Goal: Task Accomplishment & Management: Use online tool/utility

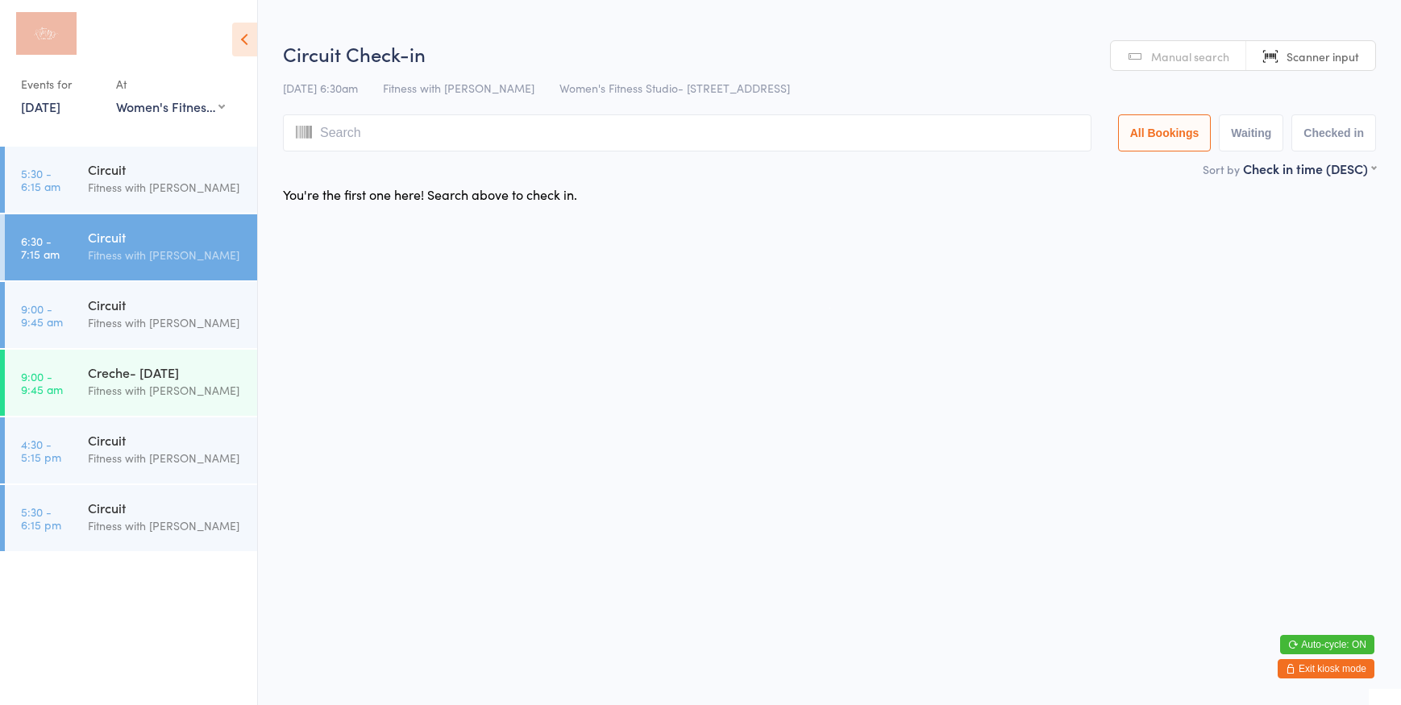
select select "0"
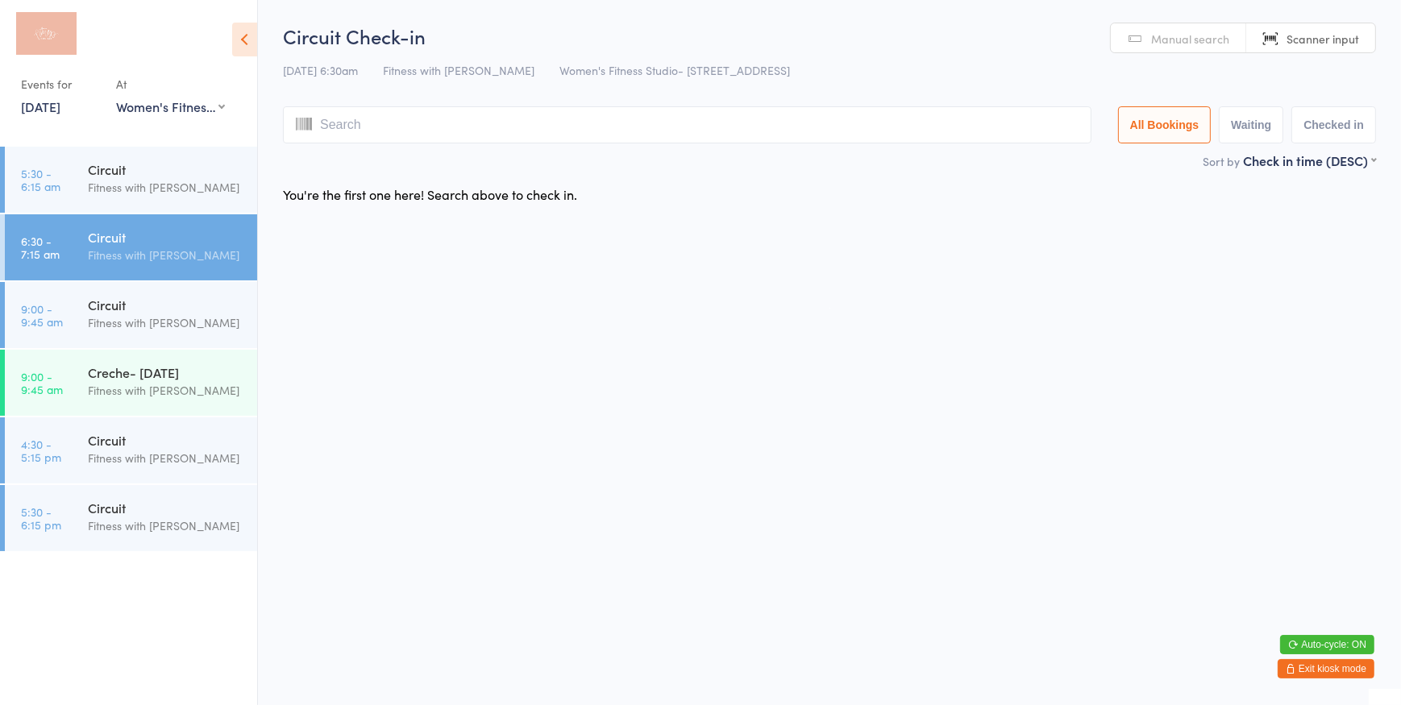
click at [1296, 668] on button "Exit kiosk mode" at bounding box center [1326, 668] width 97 height 19
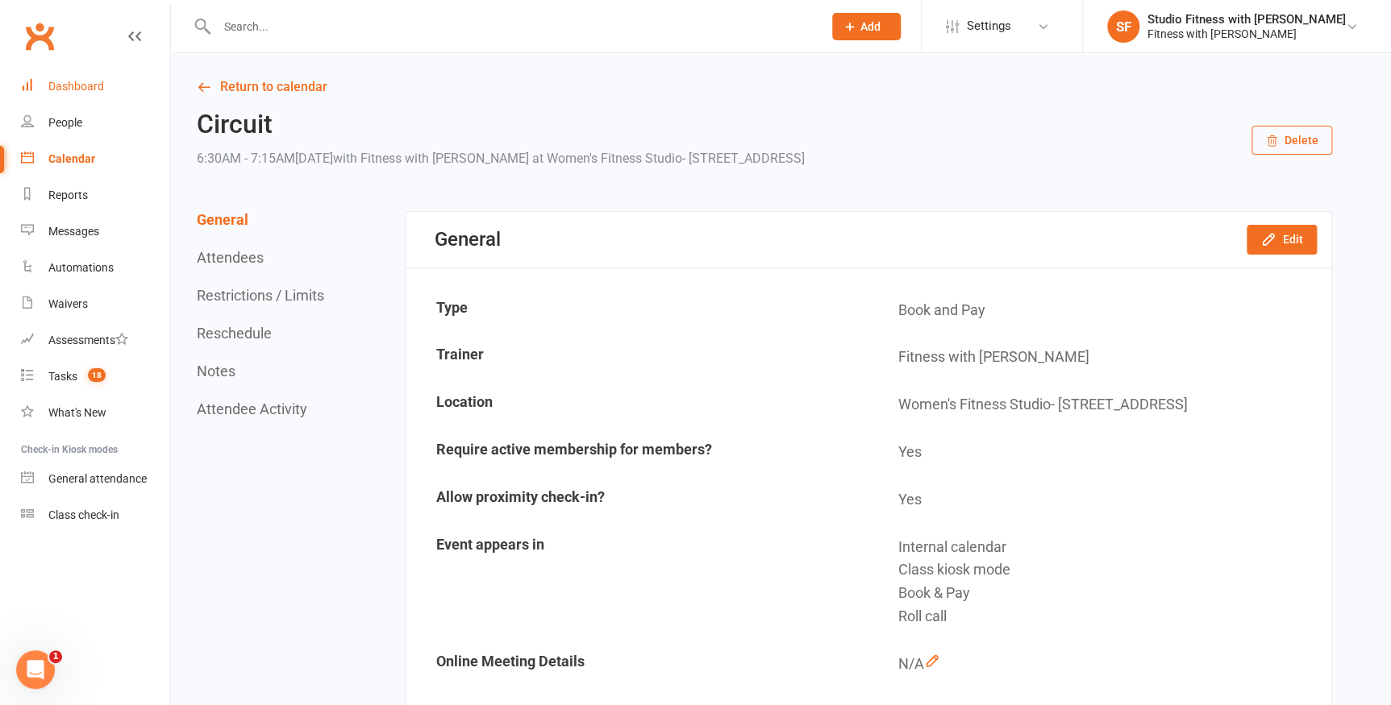
click at [52, 82] on div "Dashboard" at bounding box center [76, 86] width 56 height 13
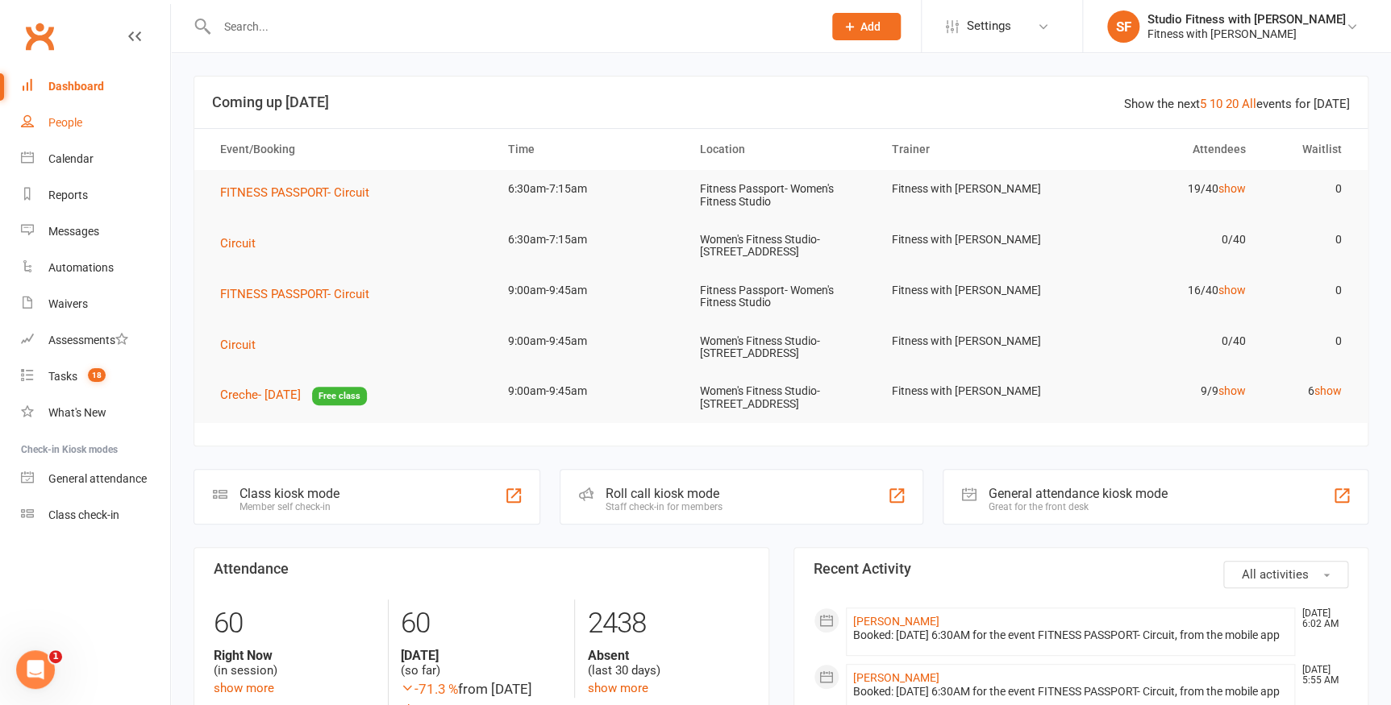
click at [85, 125] on link "People" at bounding box center [95, 123] width 149 height 36
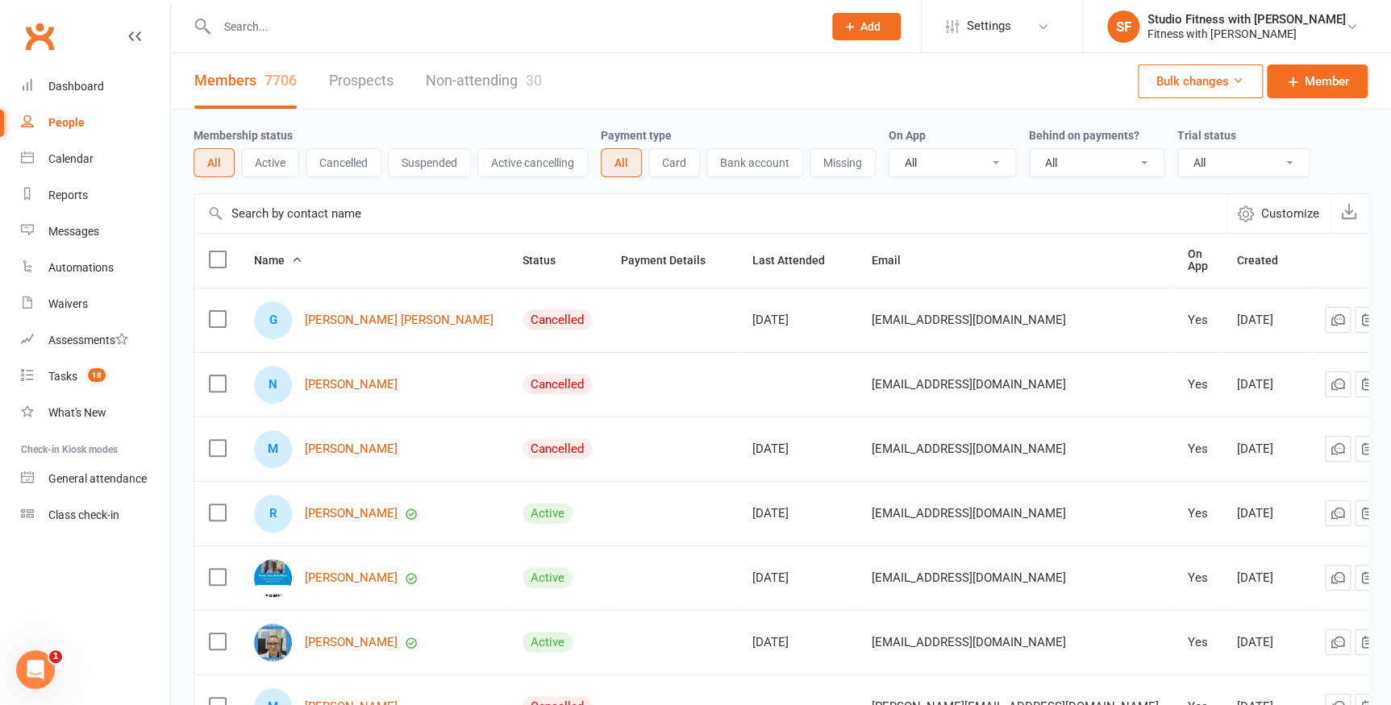
click at [351, 218] on input "text" at bounding box center [710, 213] width 1032 height 39
click at [354, 210] on input "text" at bounding box center [710, 213] width 1032 height 39
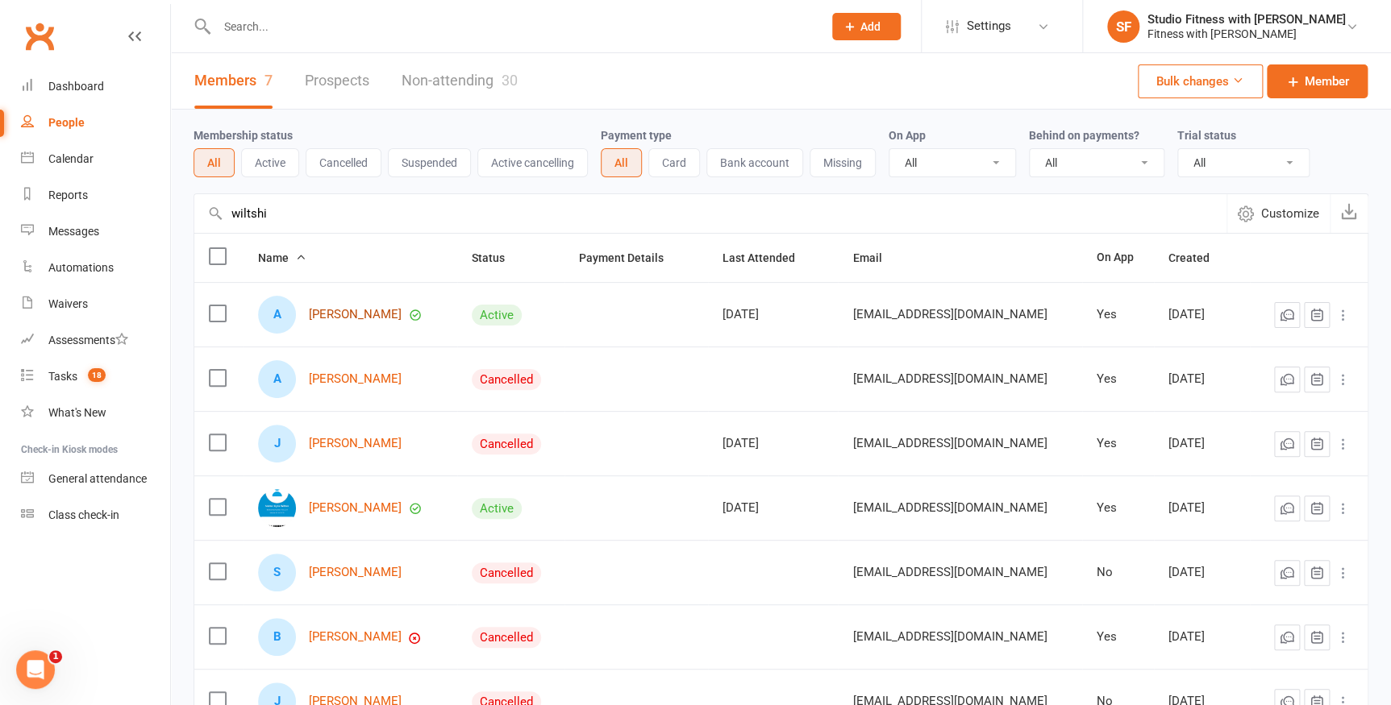
type input "wiltshi"
click at [343, 318] on link "[PERSON_NAME]" at bounding box center [355, 315] width 93 height 14
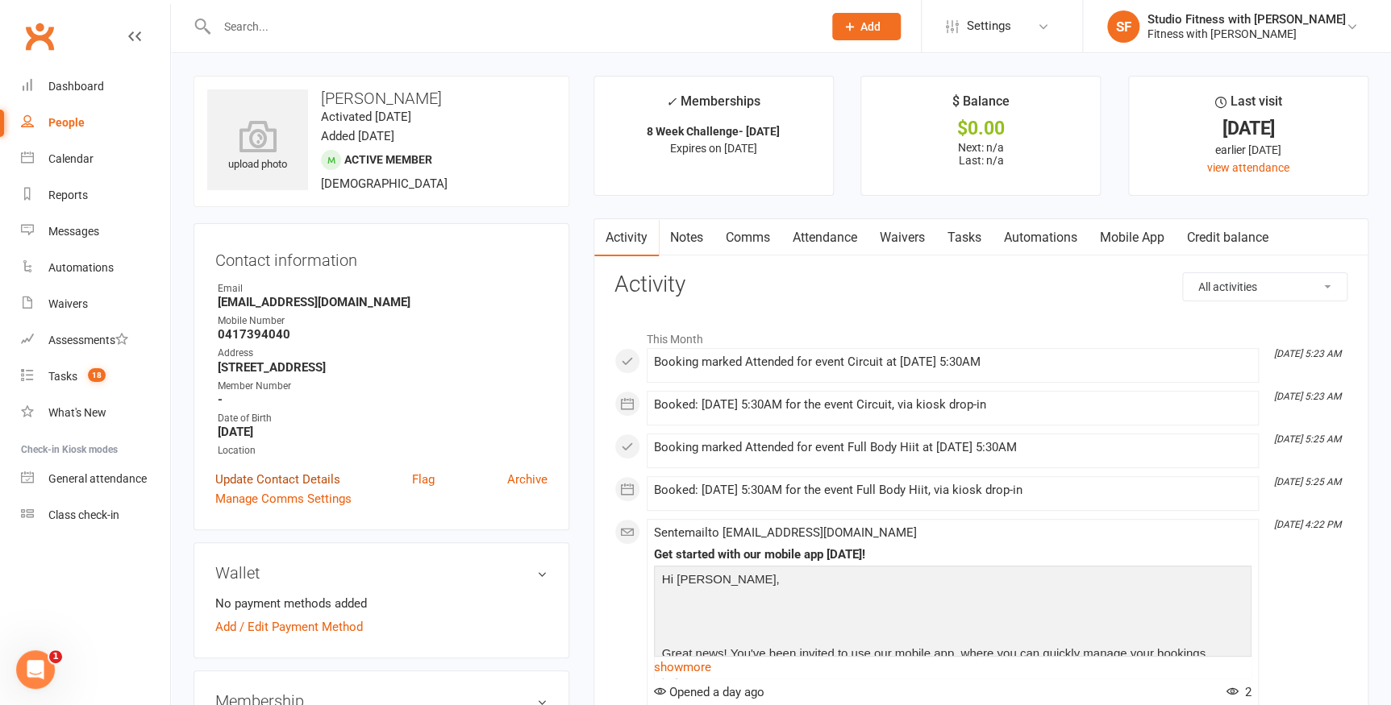
click at [290, 479] on link "Update Contact Details" at bounding box center [277, 479] width 125 height 19
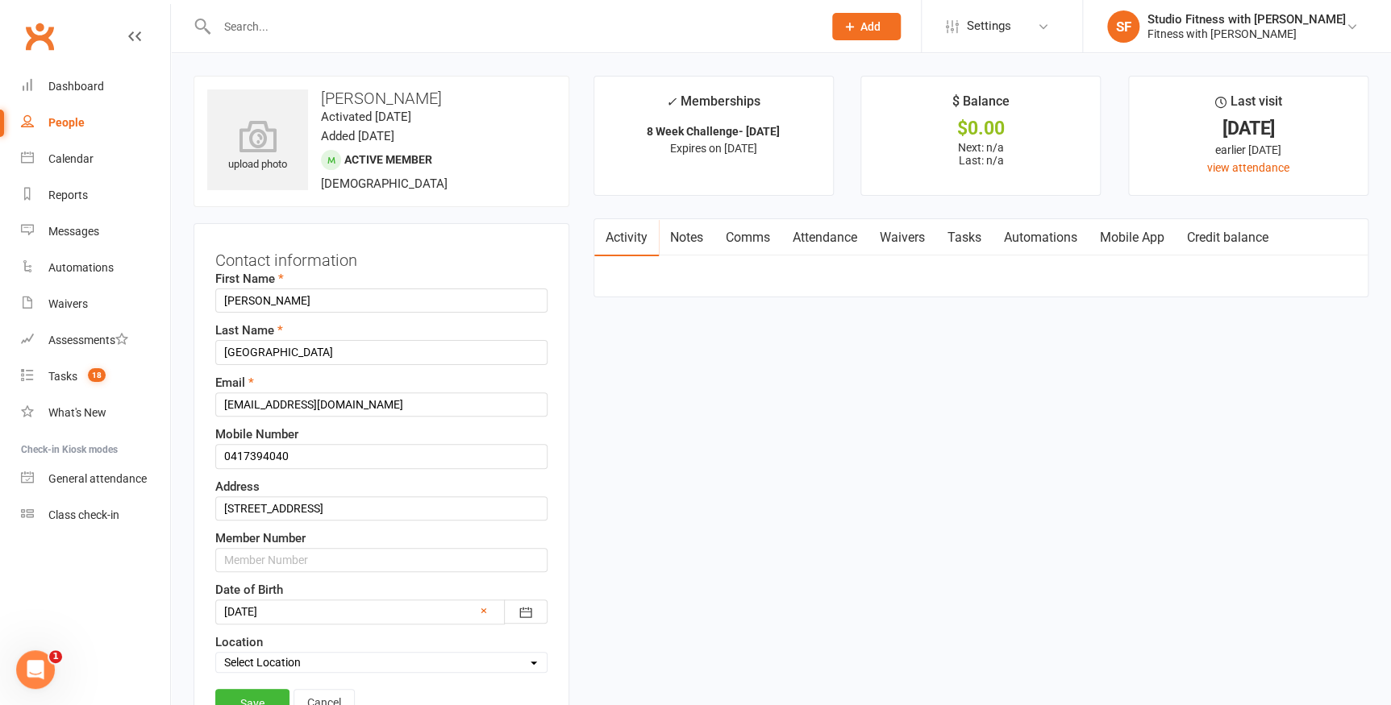
scroll to position [75, 0]
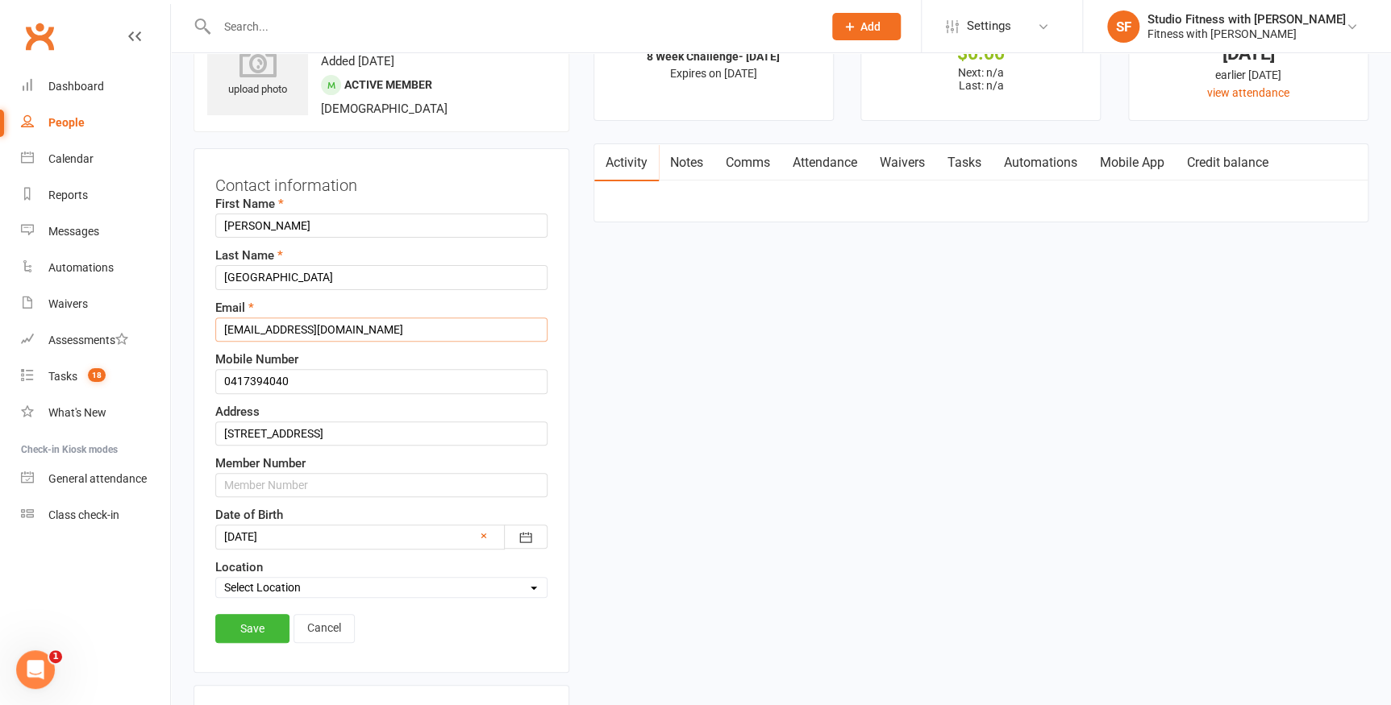
click at [252, 326] on input "[EMAIL_ADDRESS][DOMAIN_NAME]" at bounding box center [381, 330] width 332 height 24
type input "[EMAIL_ADDRESS][DOMAIN_NAME]"
click at [249, 629] on link "Save" at bounding box center [252, 628] width 74 height 29
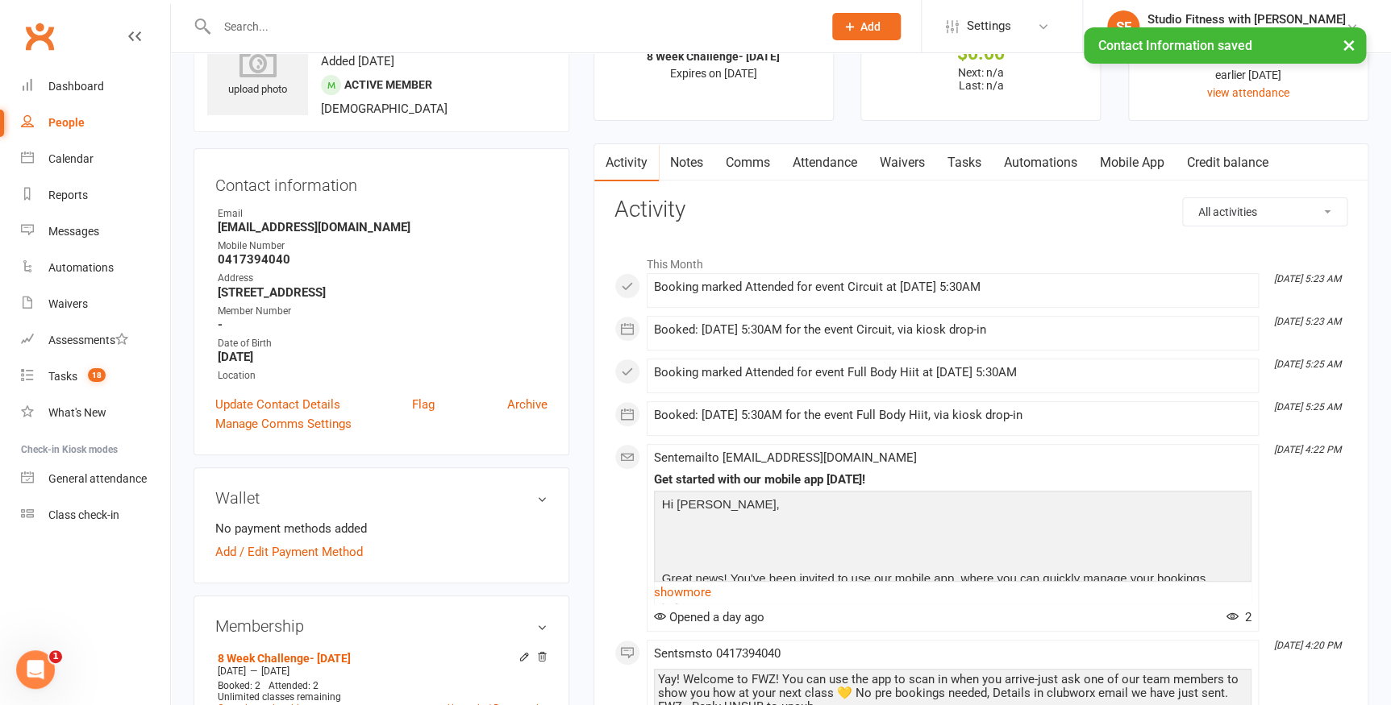
drag, startPoint x: 1145, startPoint y: 160, endPoint x: 1154, endPoint y: 164, distance: 9.7
click at [1146, 159] on link "Mobile App" at bounding box center [1131, 162] width 87 height 37
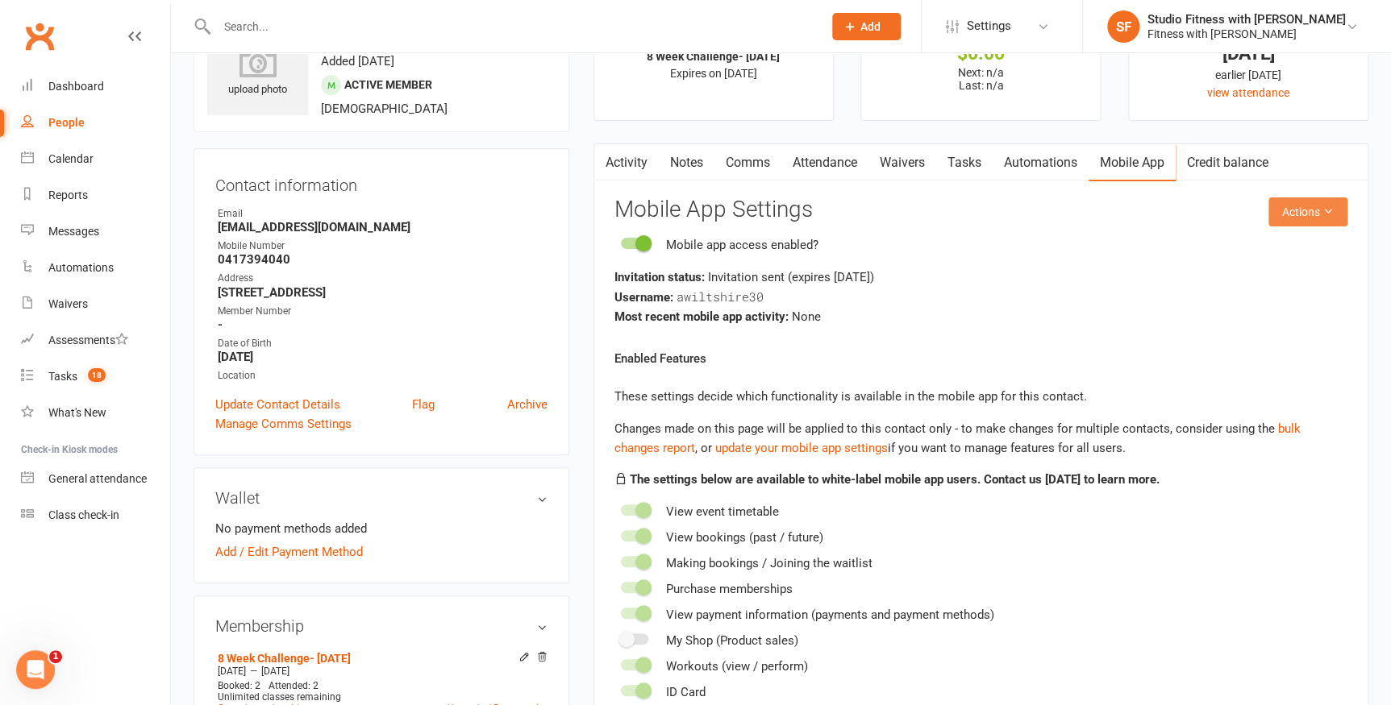
click at [1310, 208] on button "Actions" at bounding box center [1307, 211] width 79 height 29
click at [1287, 249] on link "Send invitation email" at bounding box center [1256, 248] width 160 height 32
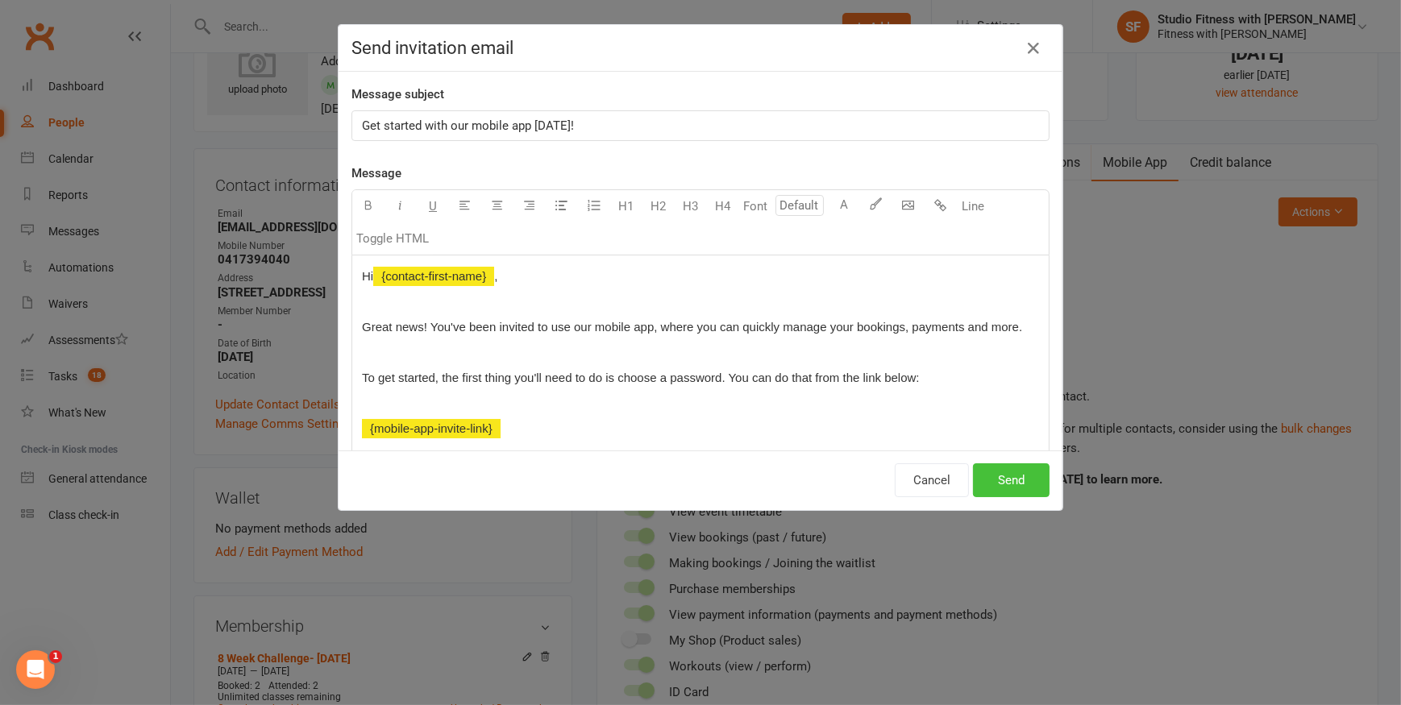
click at [1008, 478] on button "Send" at bounding box center [1011, 481] width 77 height 34
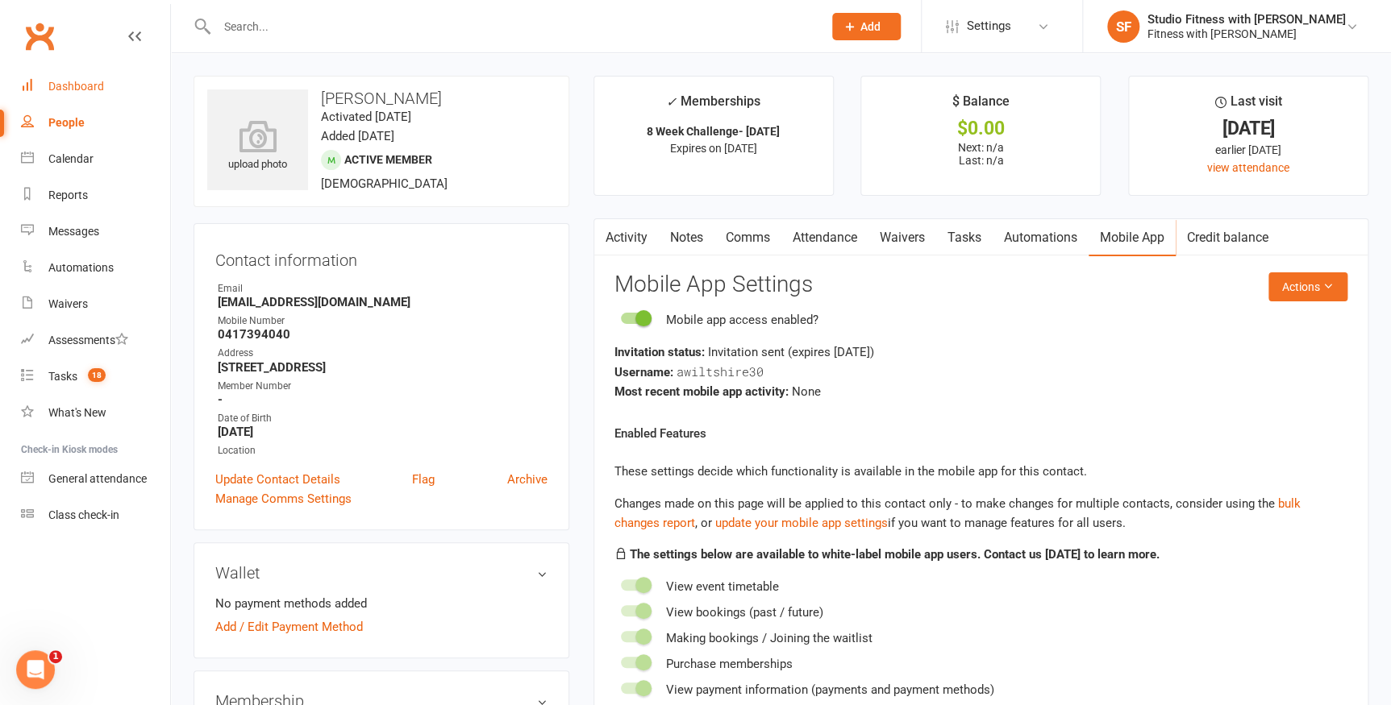
click at [68, 85] on div "Dashboard" at bounding box center [76, 86] width 56 height 13
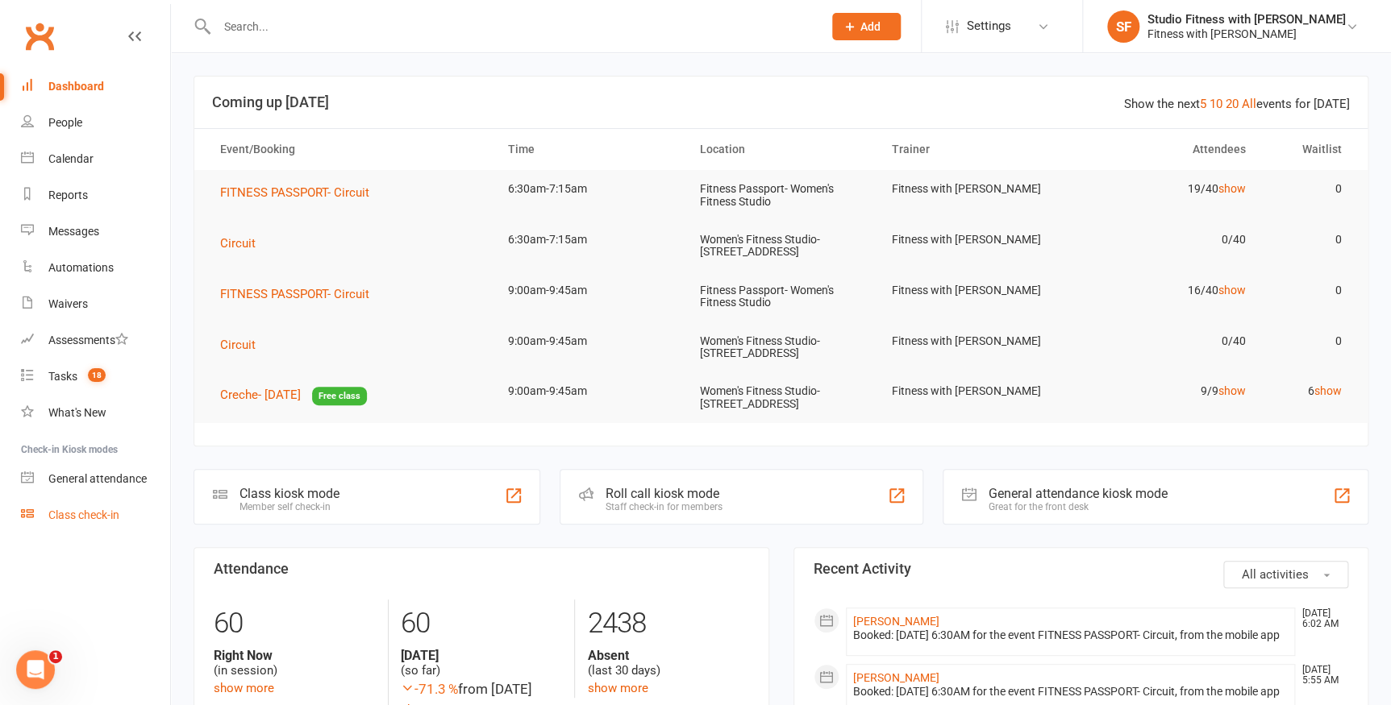
click at [98, 516] on div "Class check-in" at bounding box center [83, 515] width 71 height 13
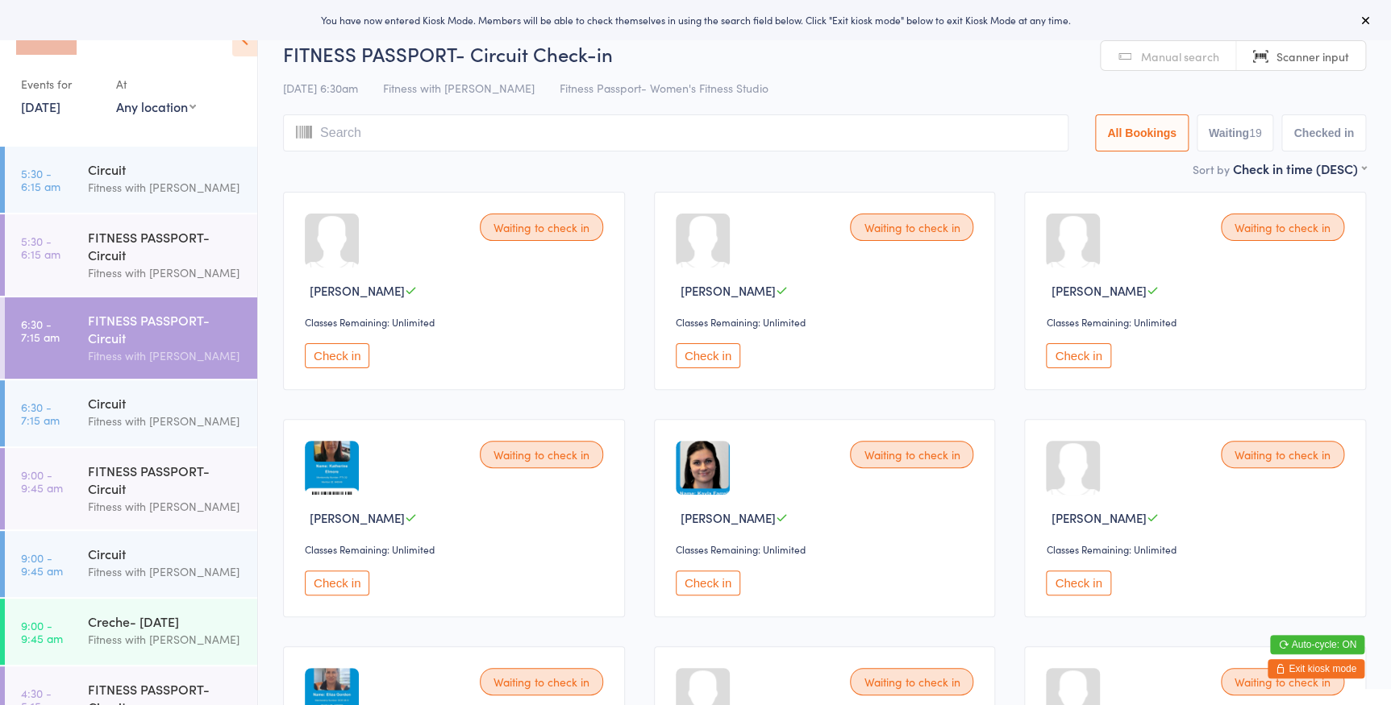
click at [160, 103] on select "Any location Women's Fitness Studio- 14 Madden Street, Aitkenvale Fitness Passp…" at bounding box center [156, 107] width 80 height 18
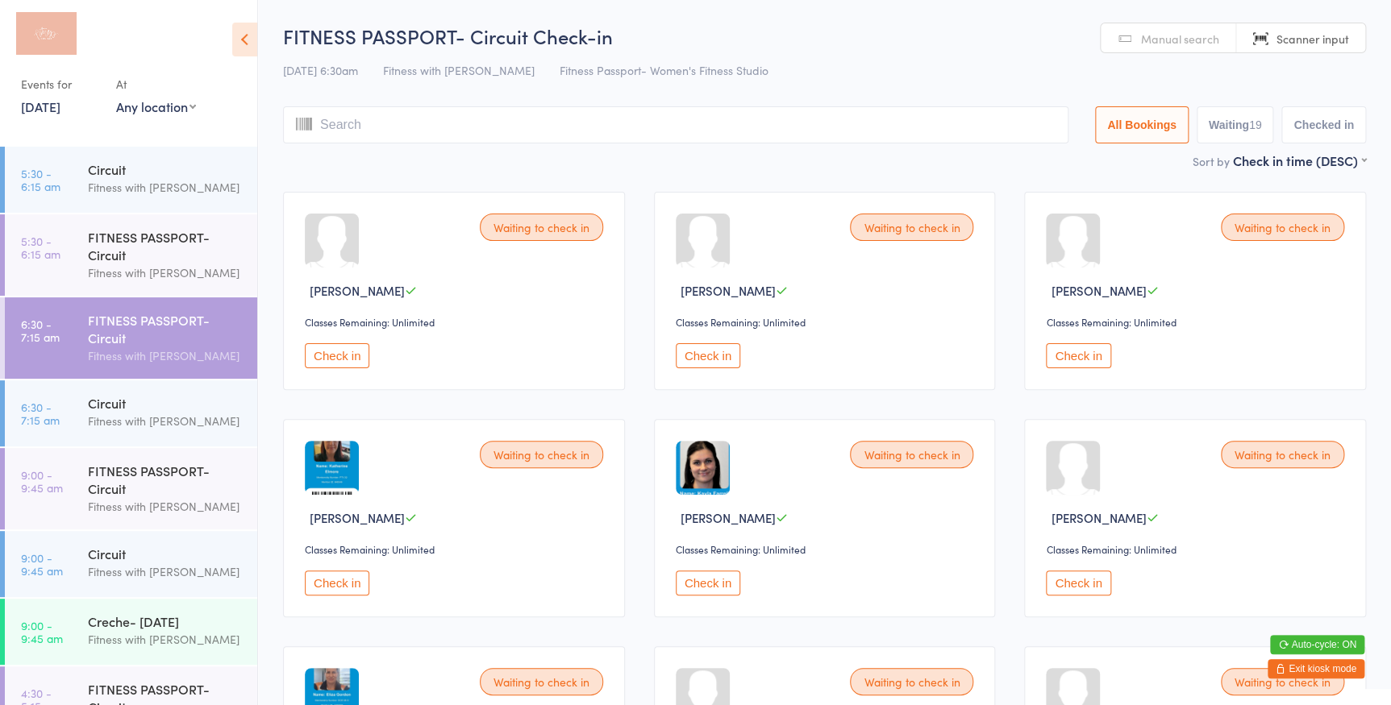
select select "0"
click at [116, 98] on select "Any location Women's Fitness Studio- 14 Madden Street, Aitkenvale Fitness Passp…" at bounding box center [156, 107] width 80 height 18
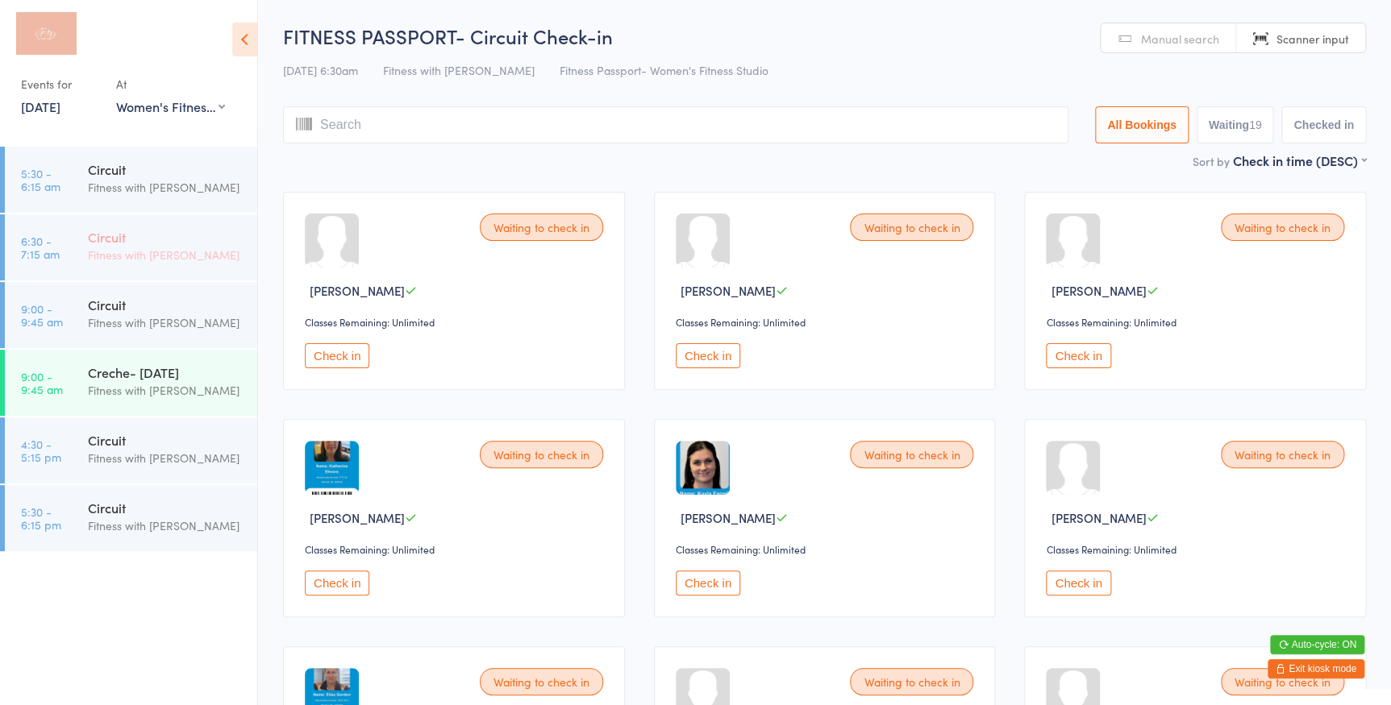
click at [172, 252] on div "Fitness with [PERSON_NAME]" at bounding box center [166, 255] width 156 height 19
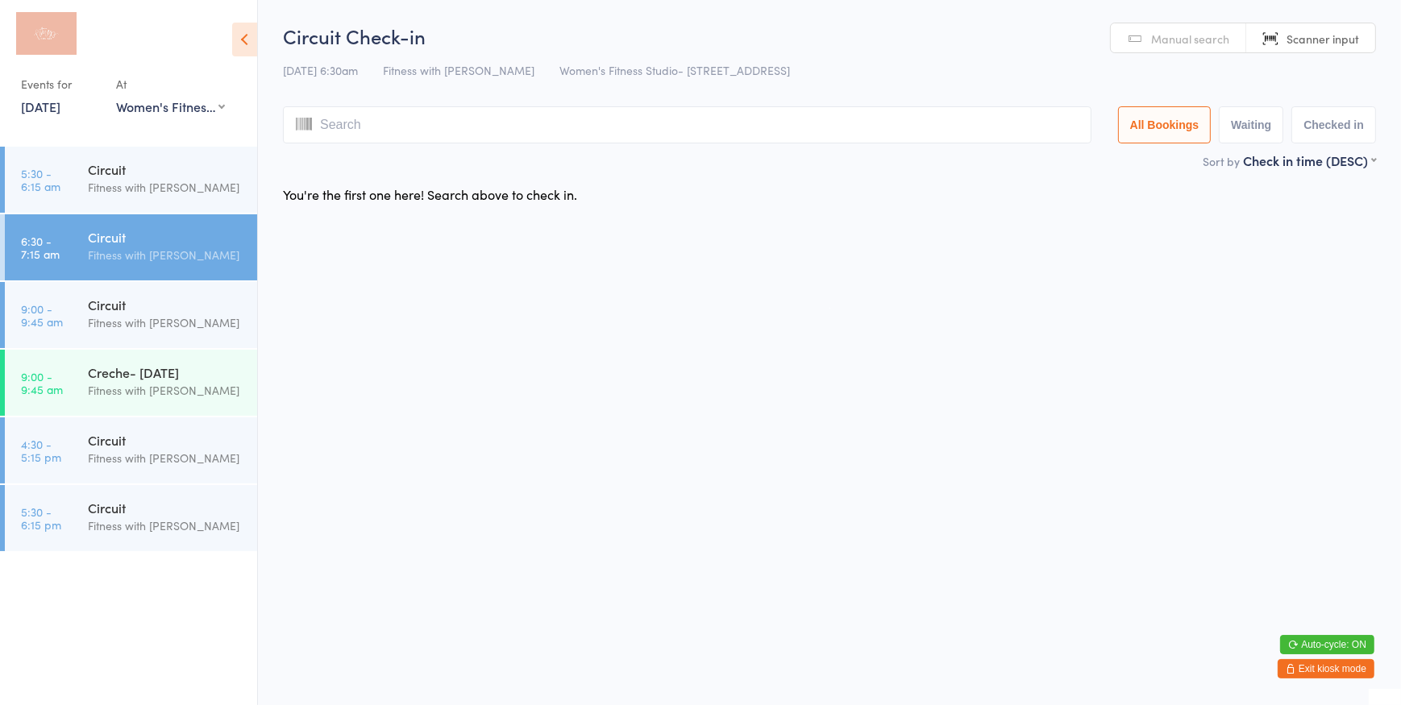
click at [342, 124] on input "search" at bounding box center [687, 124] width 809 height 37
type input "1394"
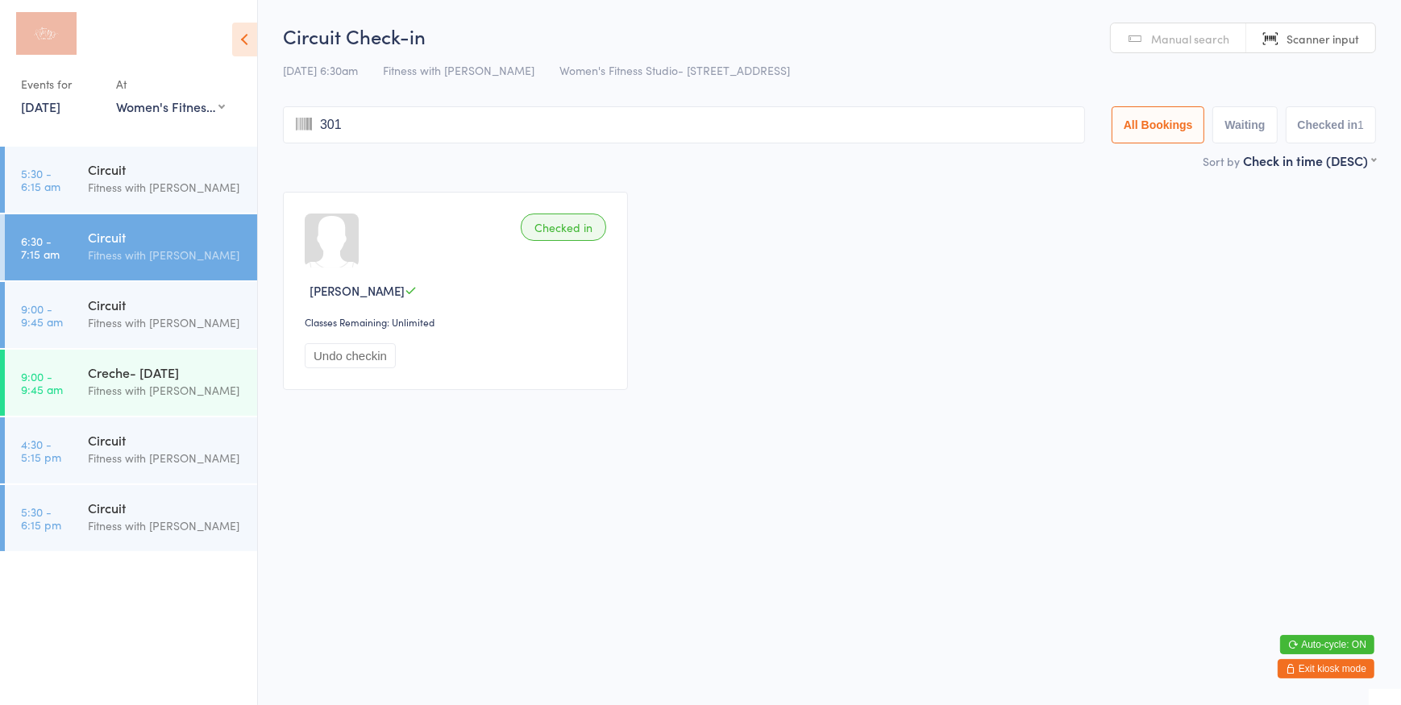
type input "3015"
type input "2509"
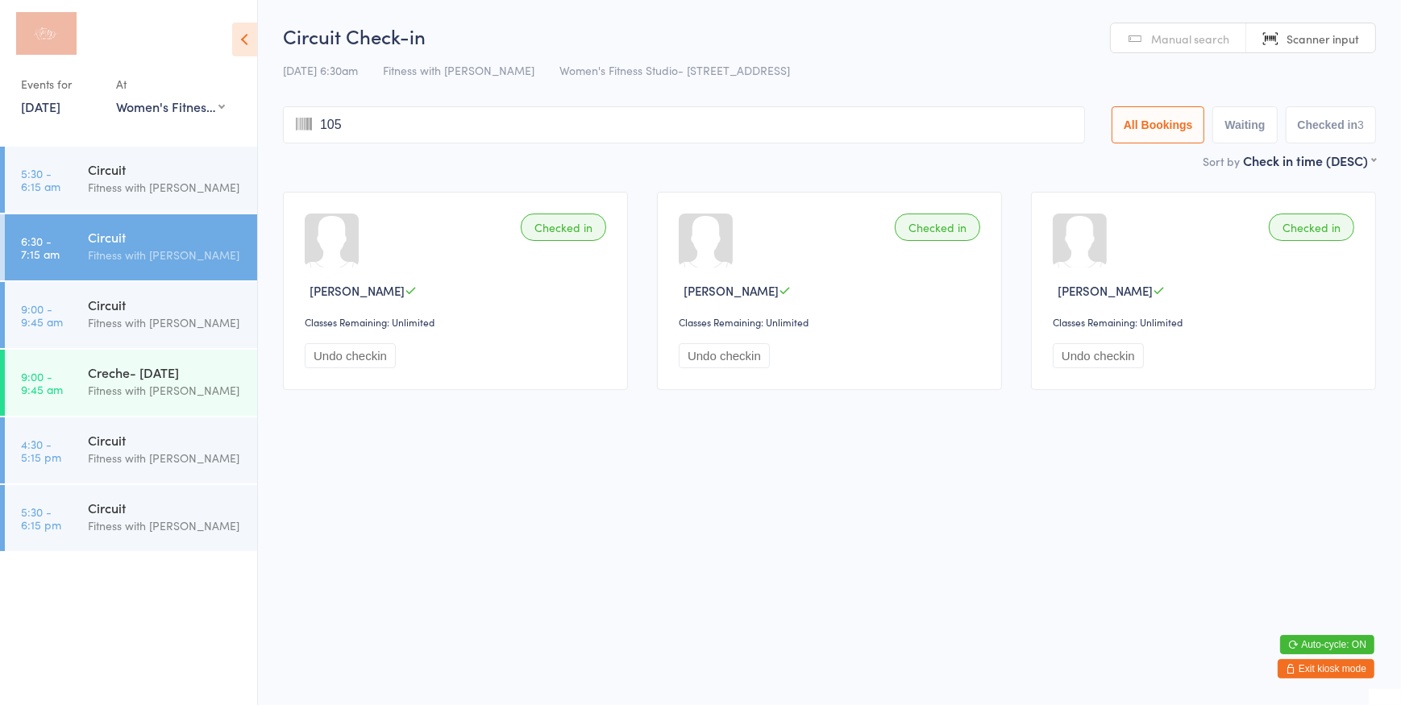
type input "1050"
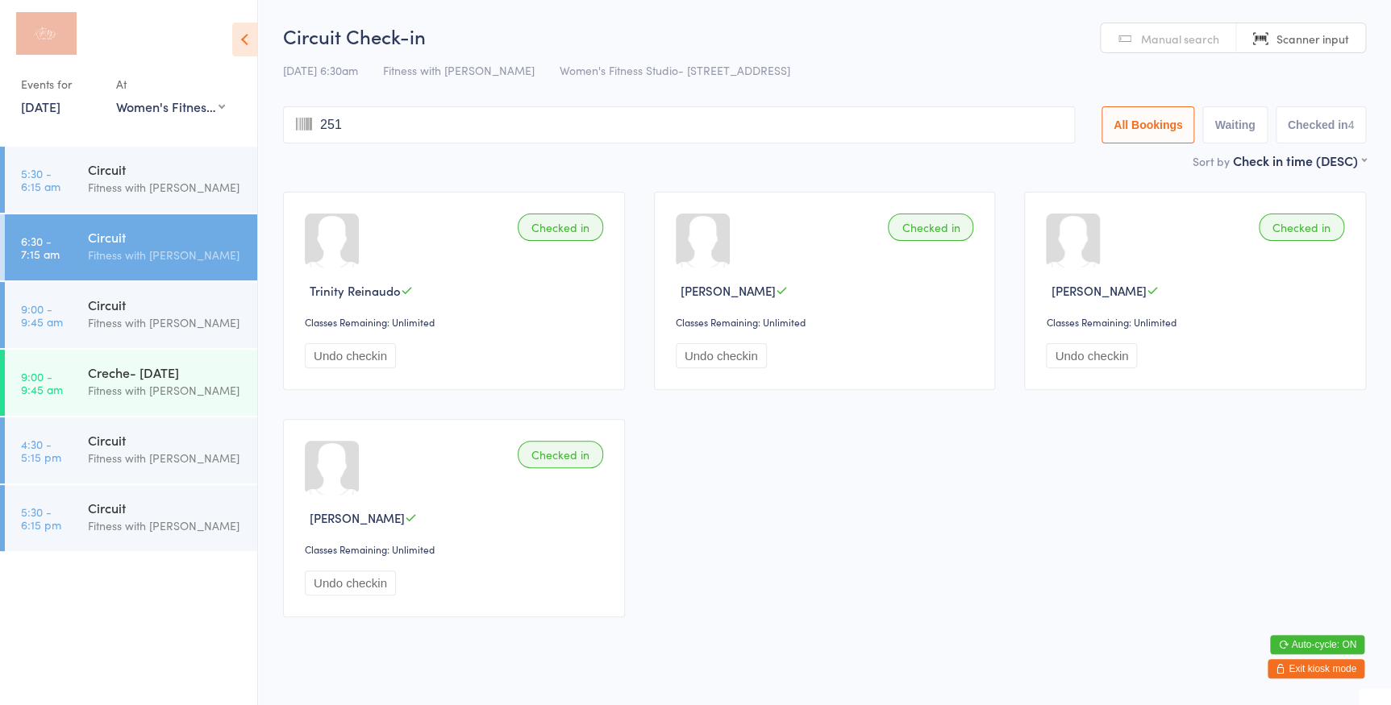
type input "2510"
type input "4125"
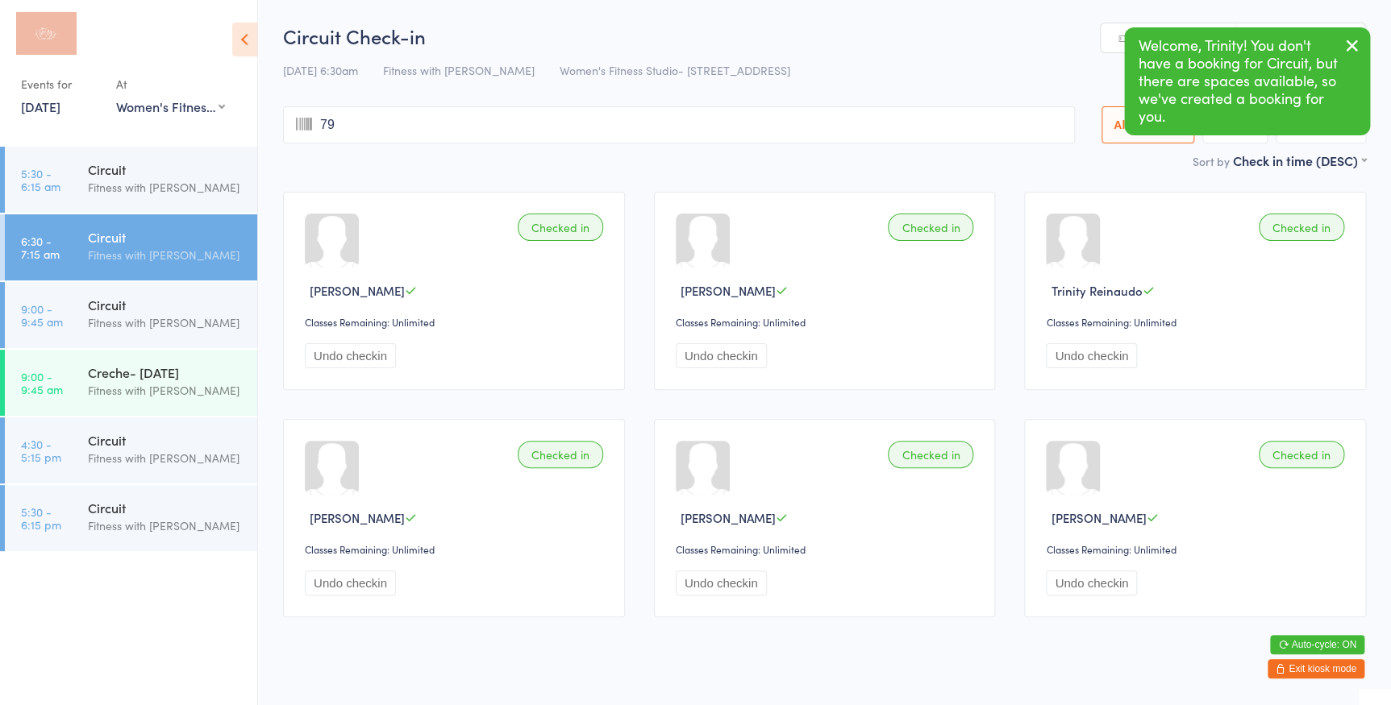
type input "796"
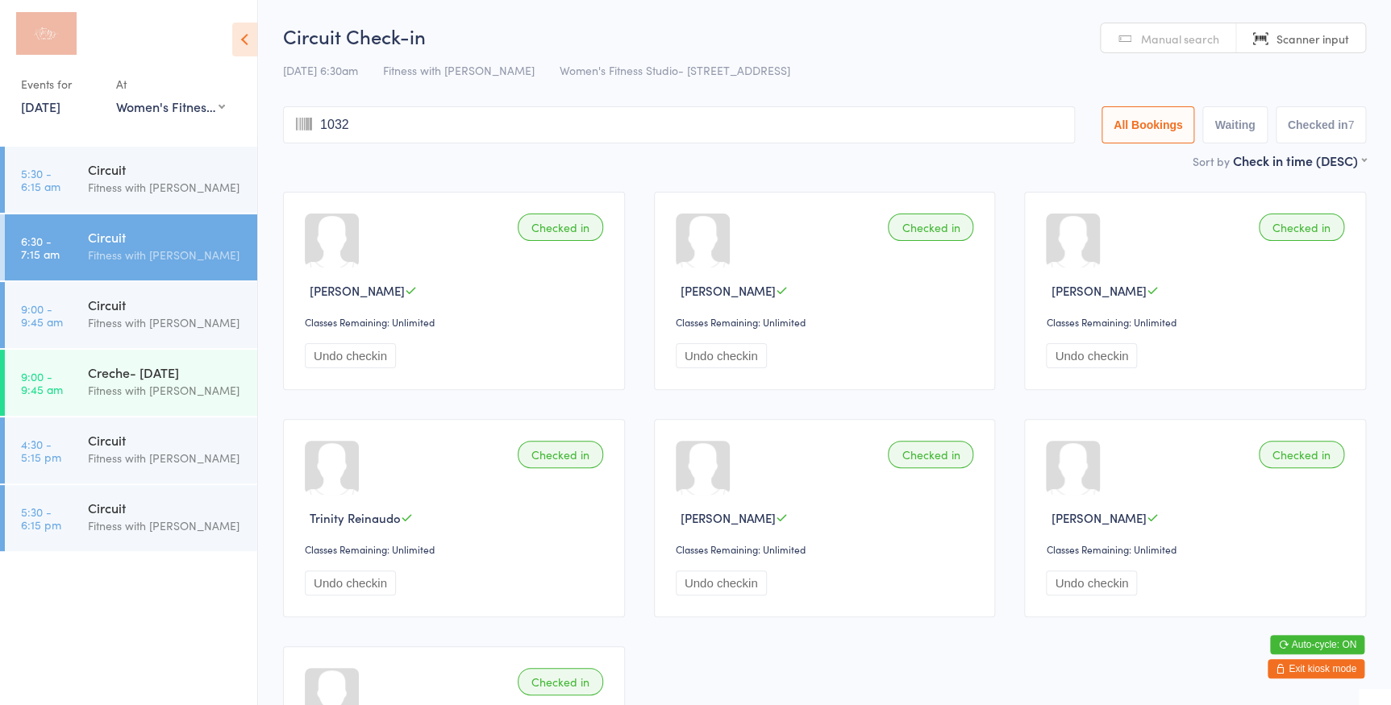
type input "10321"
